Goal: Navigation & Orientation: Find specific page/section

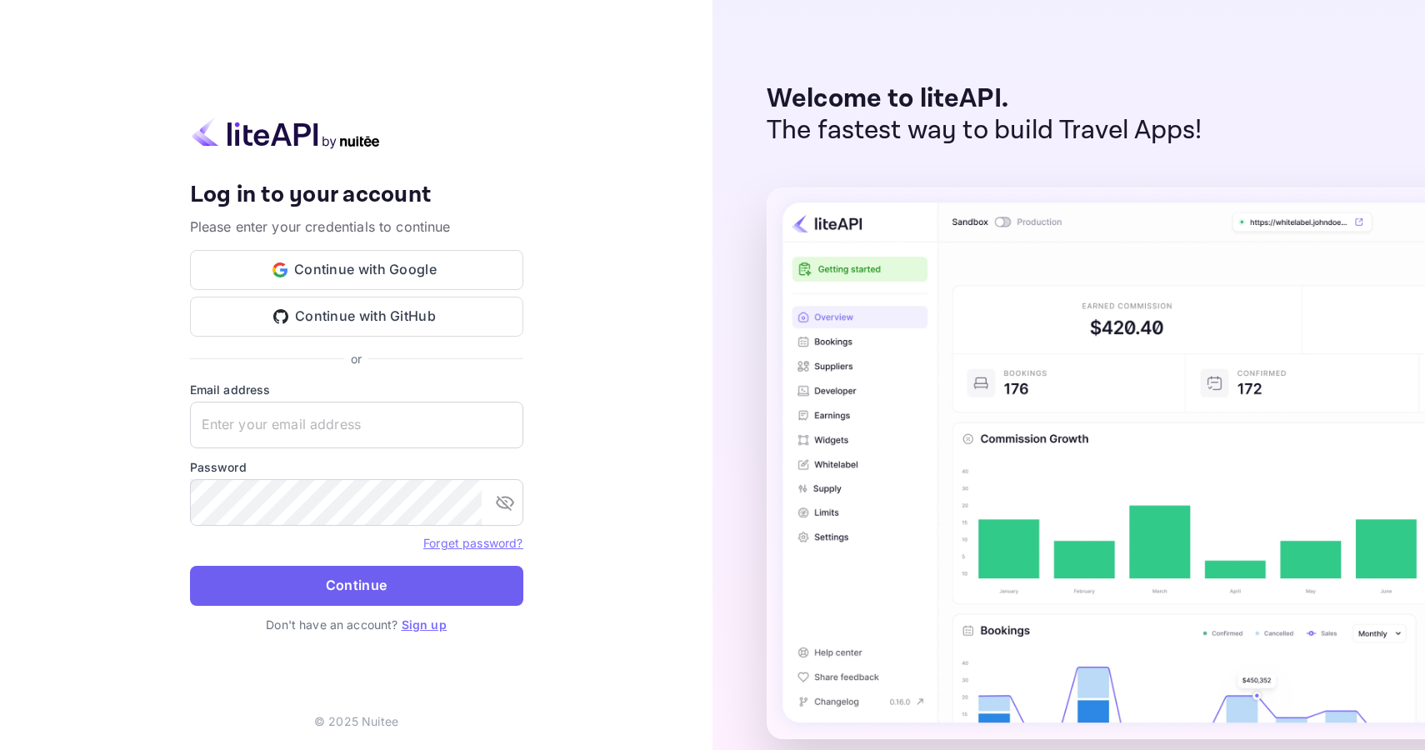
type input "[PERSON_NAME][EMAIL_ADDRESS][DOMAIN_NAME]"
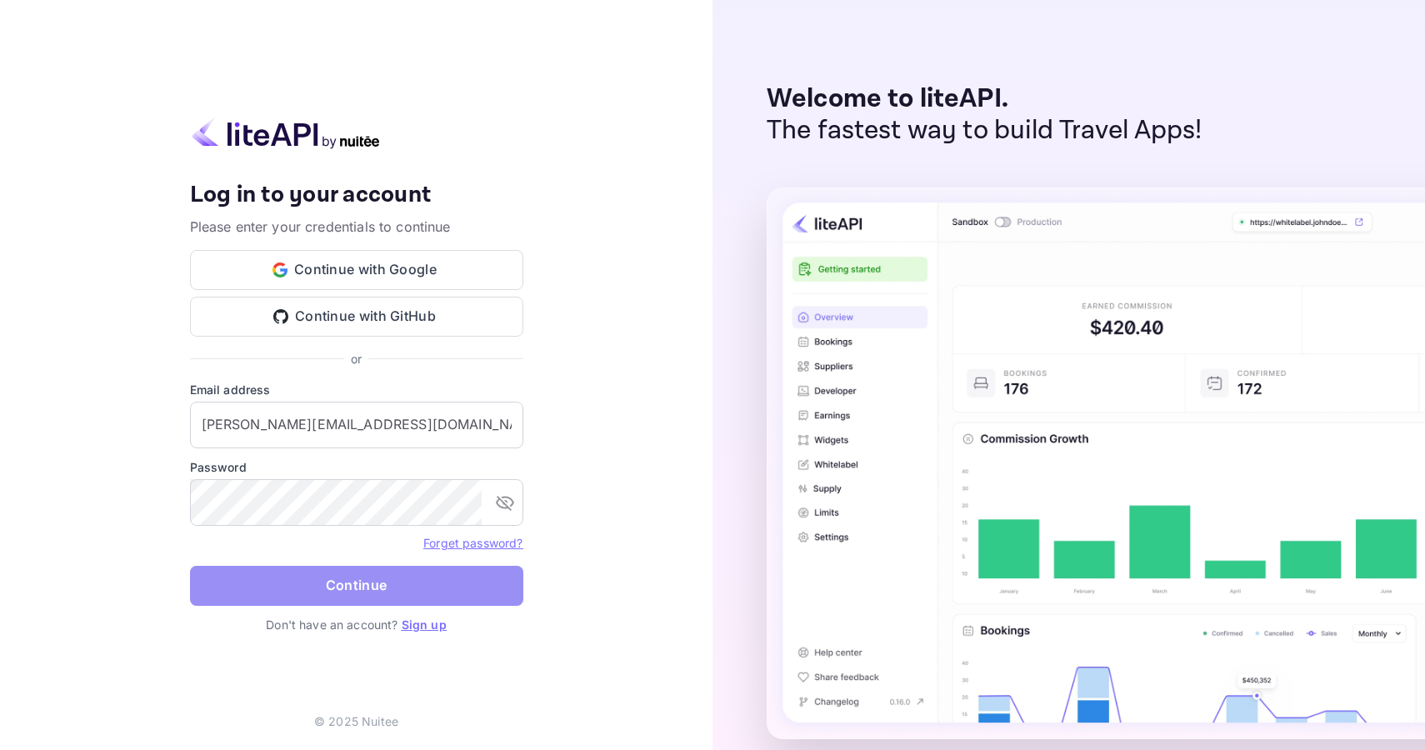
click at [354, 591] on button "Continue" at bounding box center [356, 586] width 333 height 40
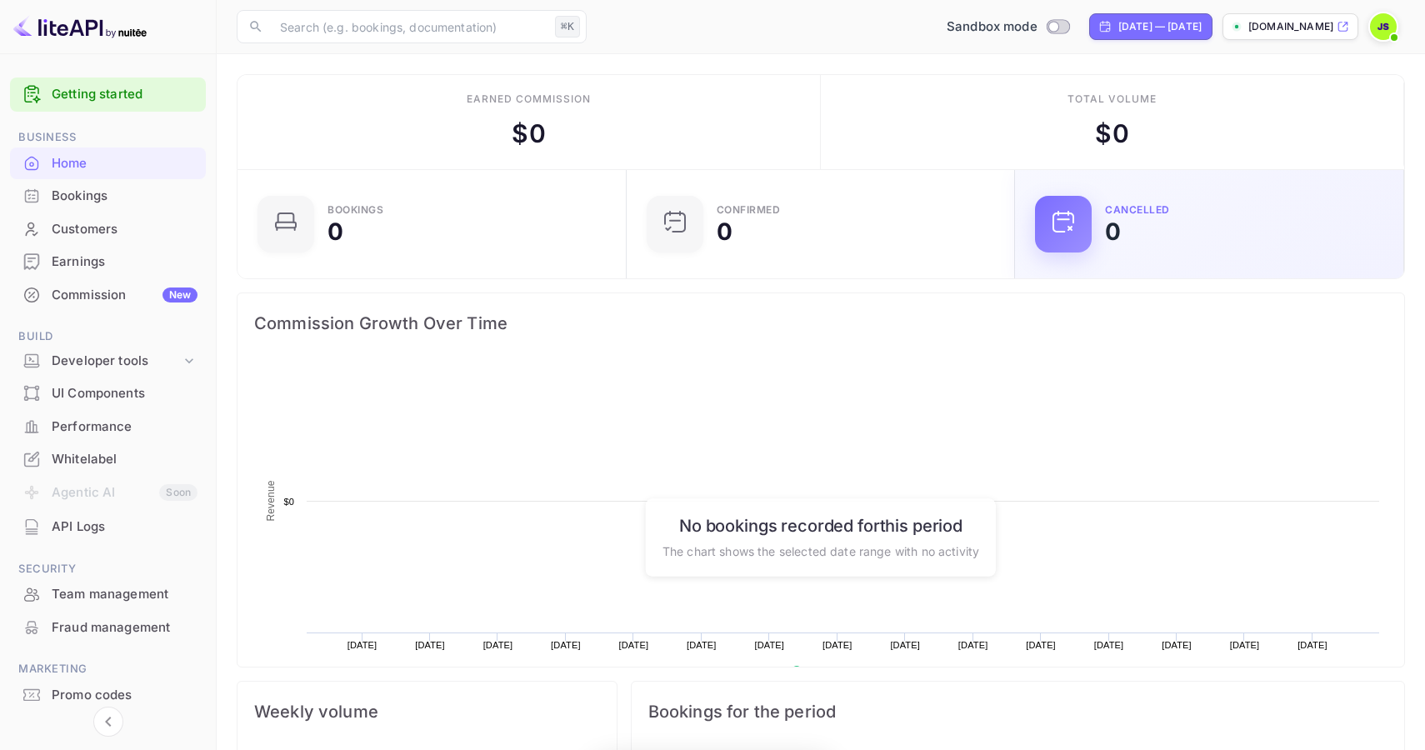
scroll to position [271, 379]
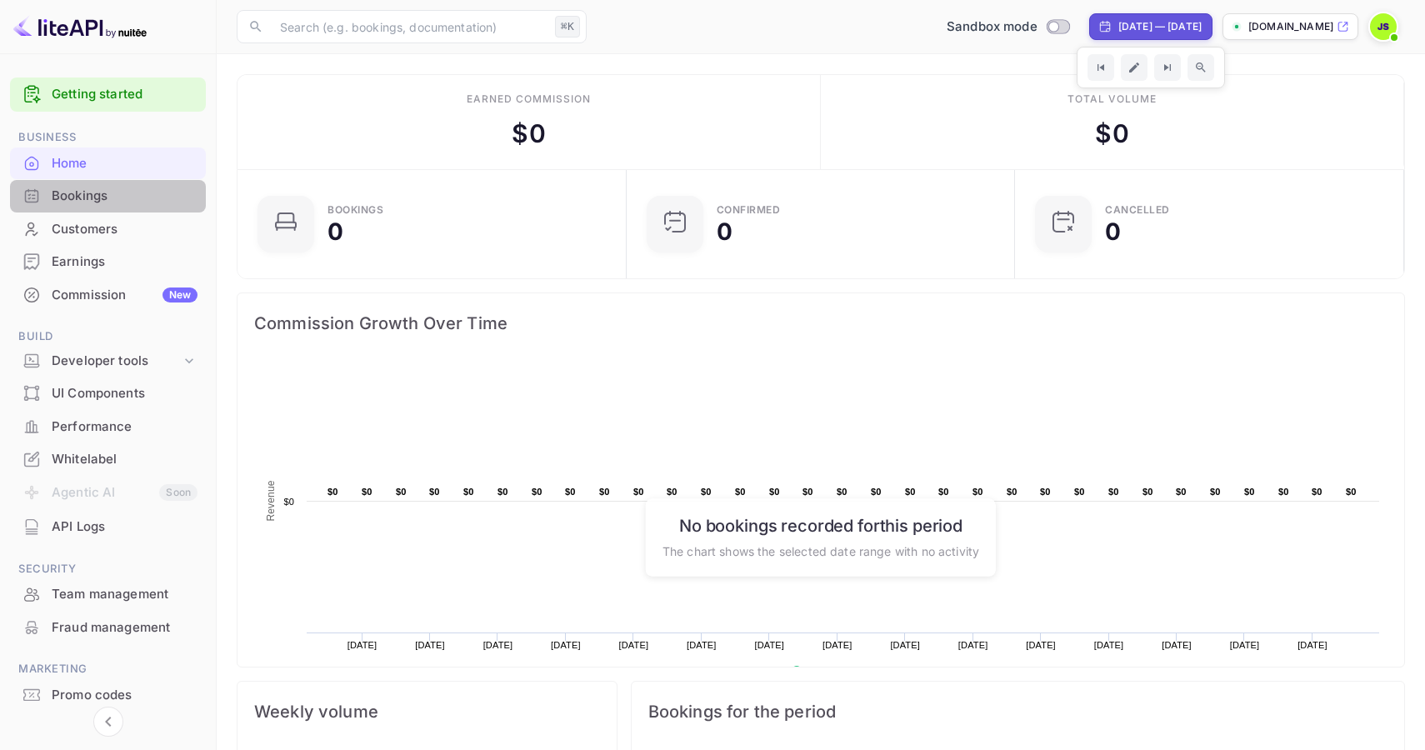
click at [100, 202] on div "Bookings" at bounding box center [125, 196] width 146 height 19
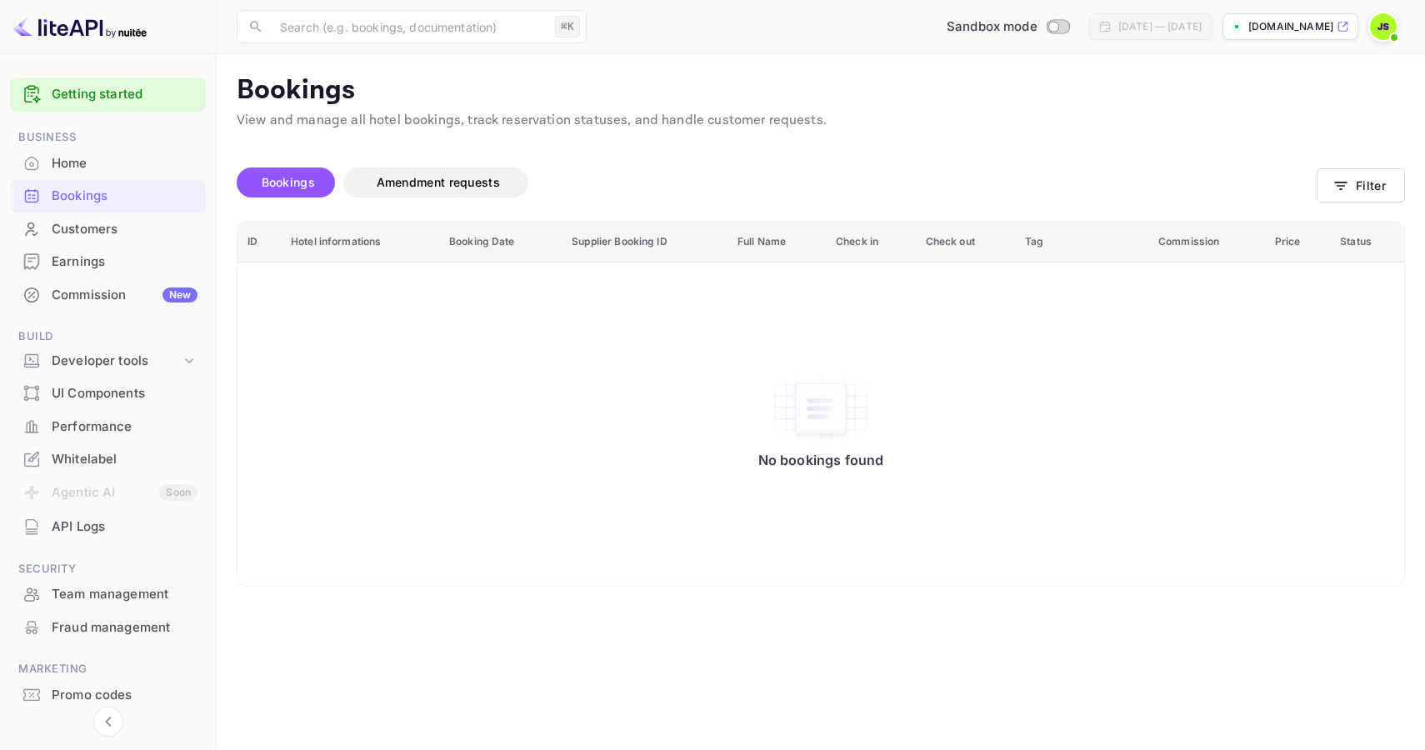
click at [144, 362] on div "Developer tools" at bounding box center [116, 361] width 129 height 19
click at [107, 395] on p "API docs and SDKs" at bounding box center [112, 388] width 108 height 17
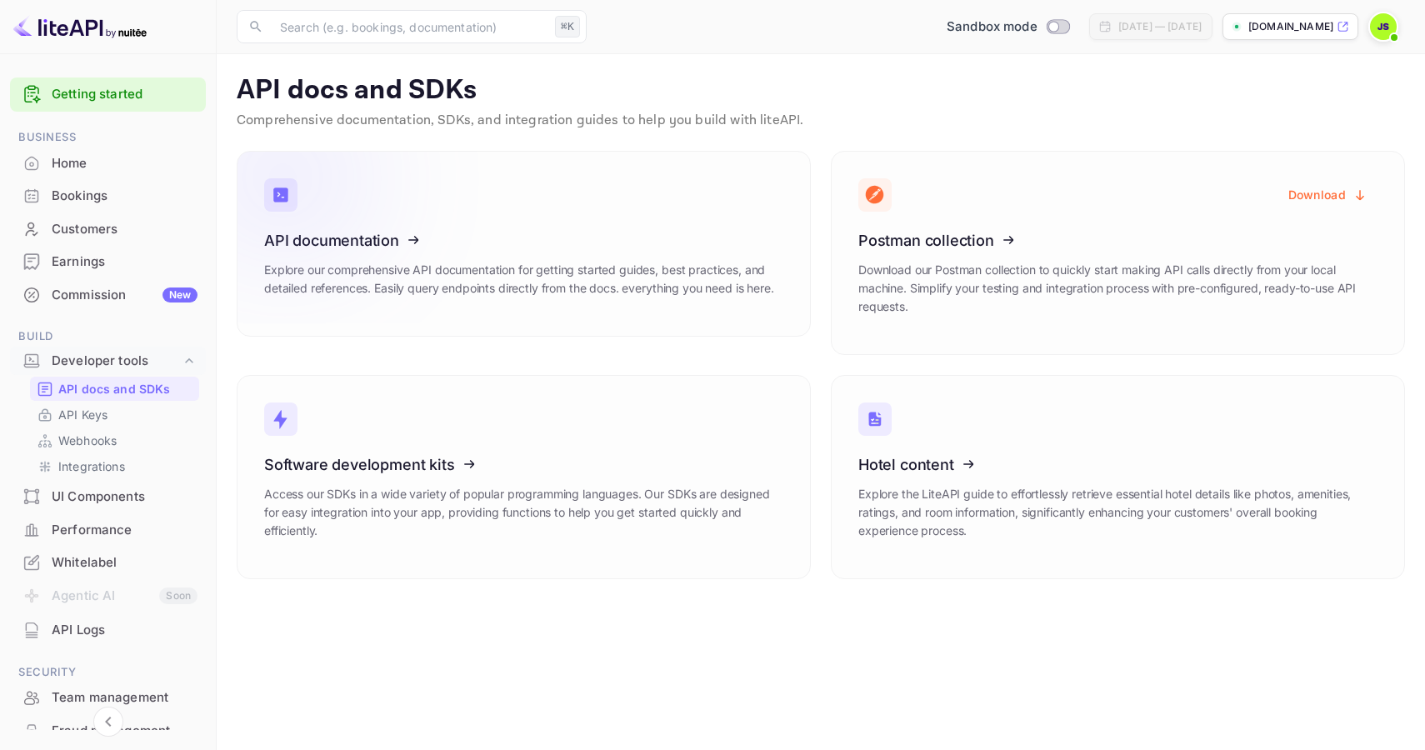
click at [617, 238] on h3 "API documentation" at bounding box center [523, 240] width 519 height 17
